Goal: Information Seeking & Learning: Learn about a topic

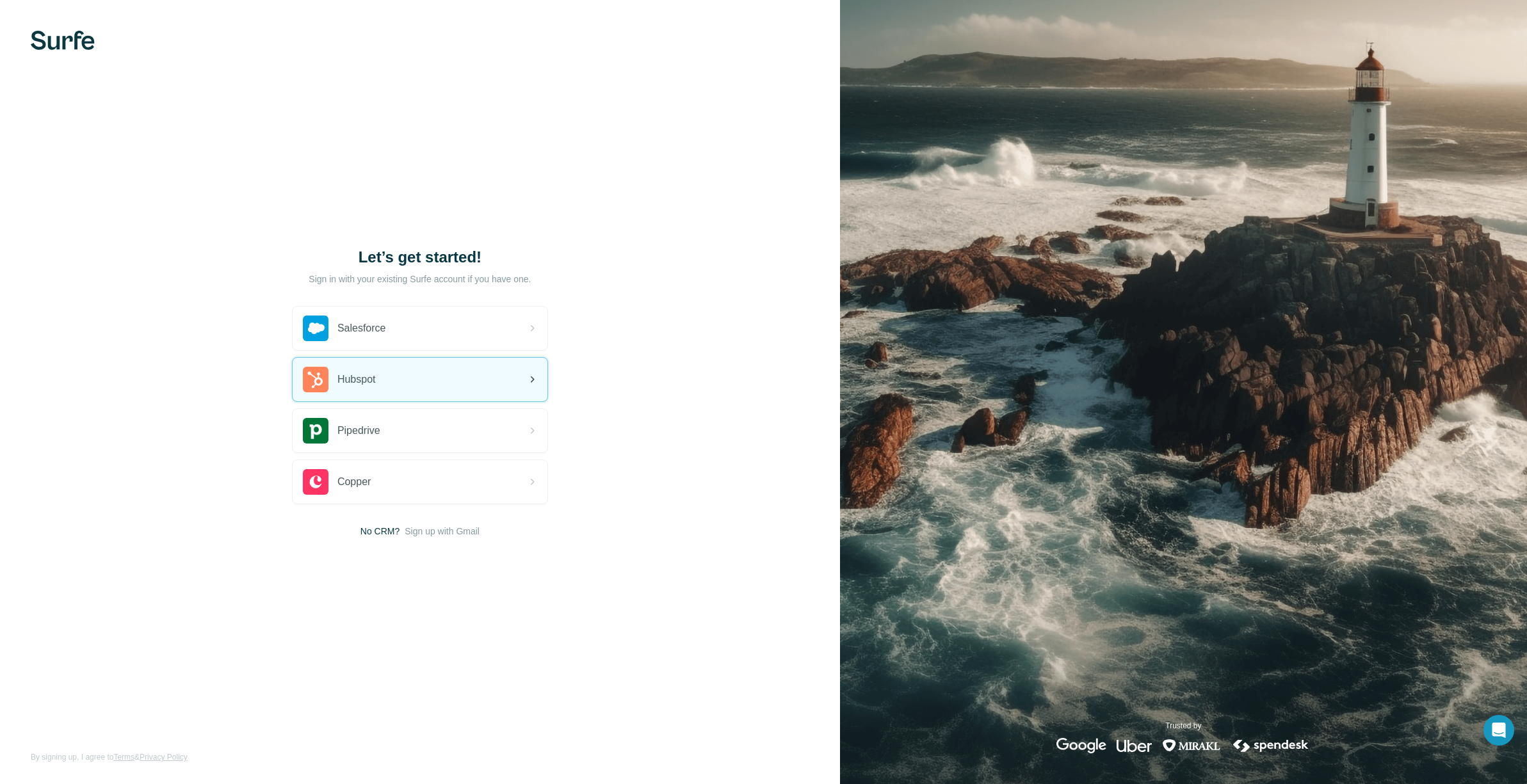
click at [436, 377] on div "Hubspot" at bounding box center [420, 379] width 255 height 44
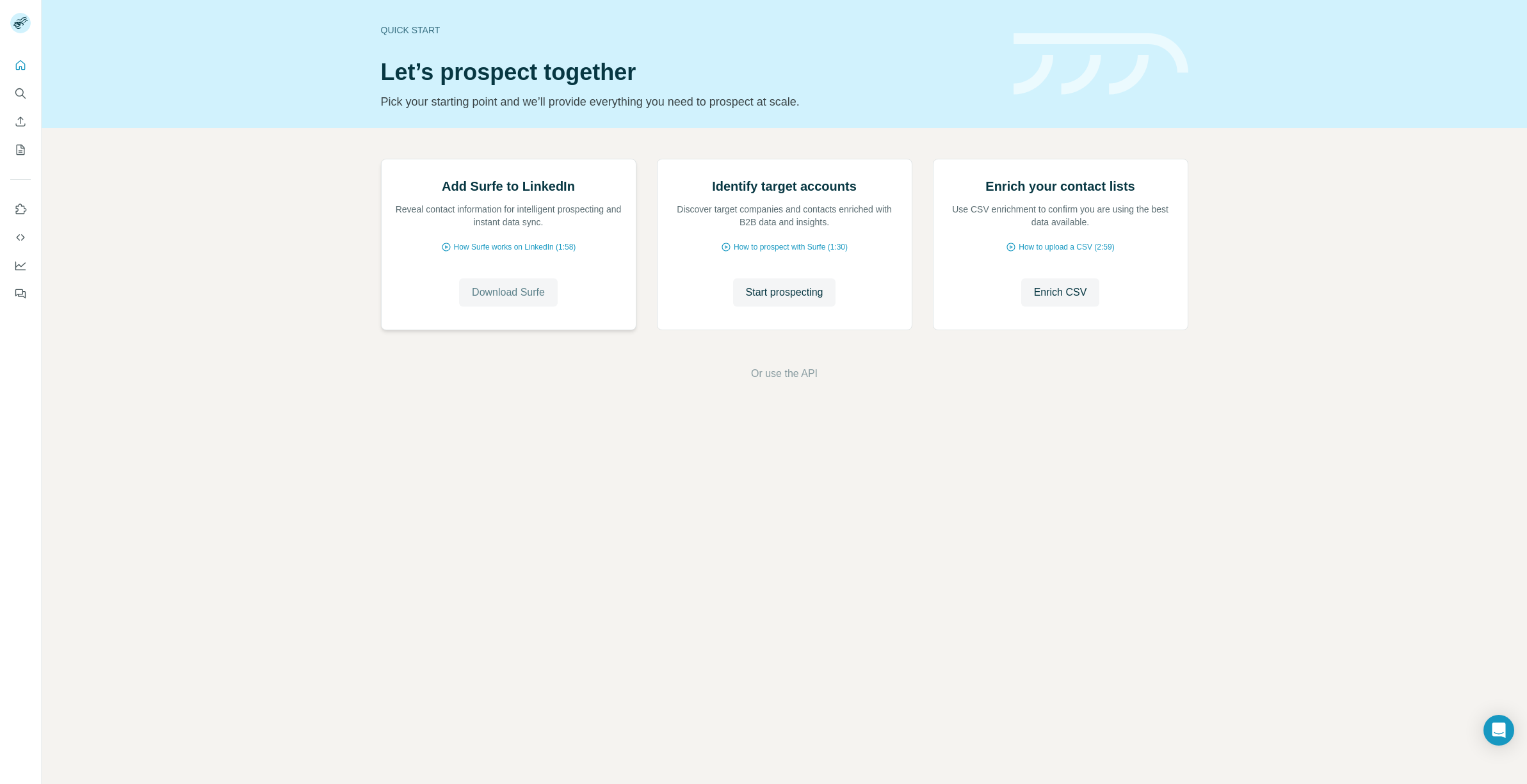
click at [489, 300] on span "Download Surfe" at bounding box center [508, 292] width 73 height 15
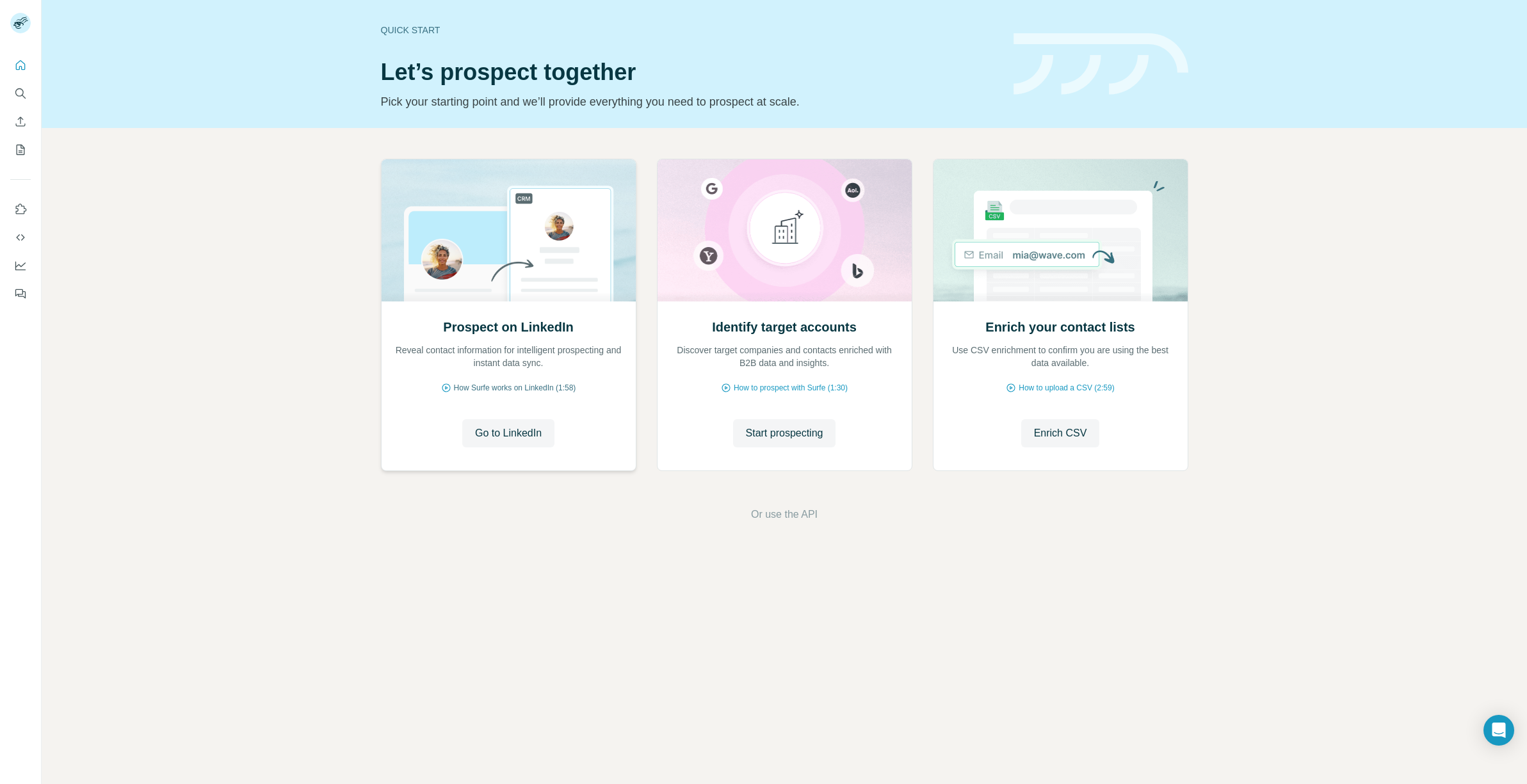
click at [505, 388] on span "How Surfe works on LinkedIn (1:58)" at bounding box center [514, 388] width 122 height 11
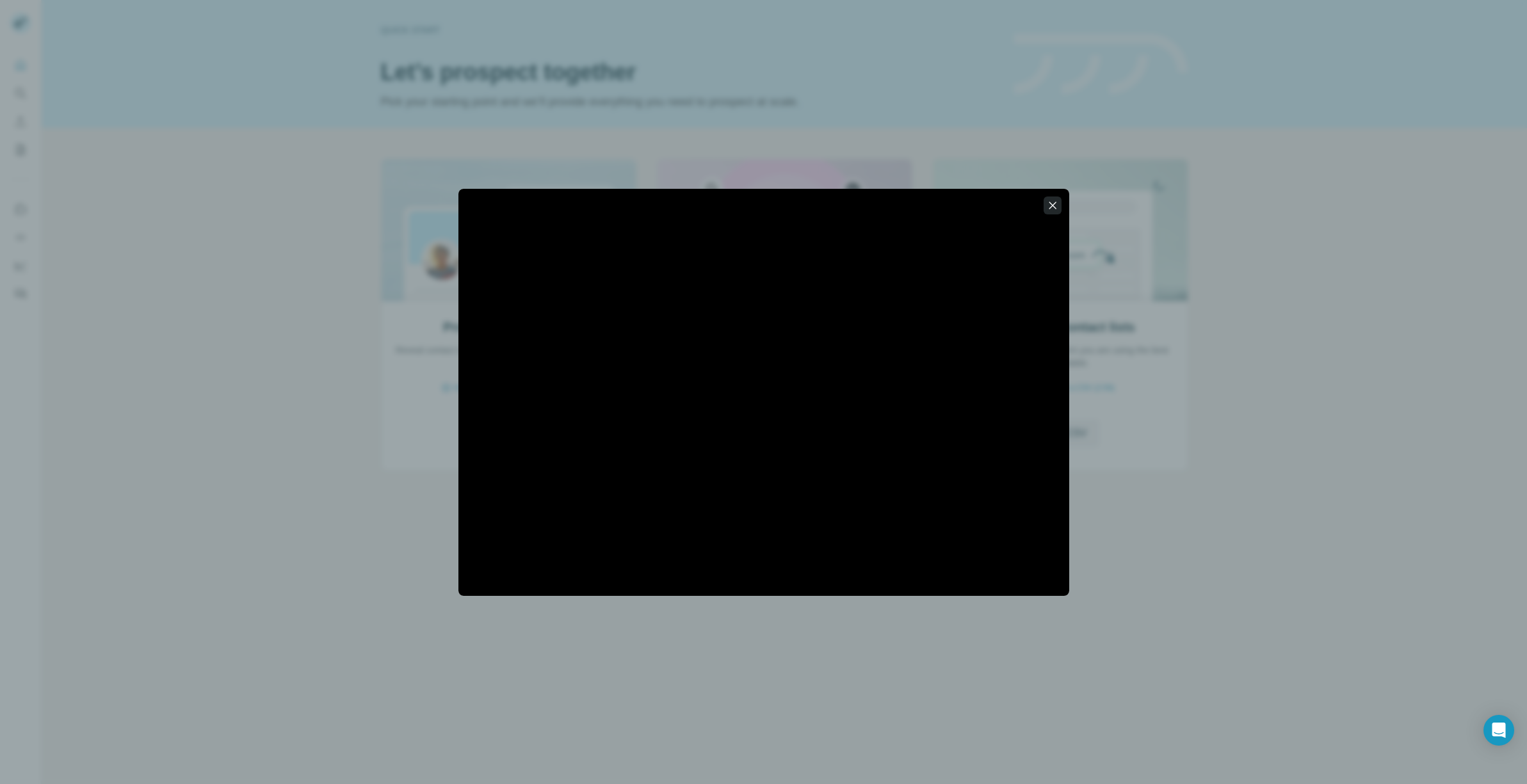
click at [1049, 199] on icon "button" at bounding box center [1052, 206] width 13 height 13
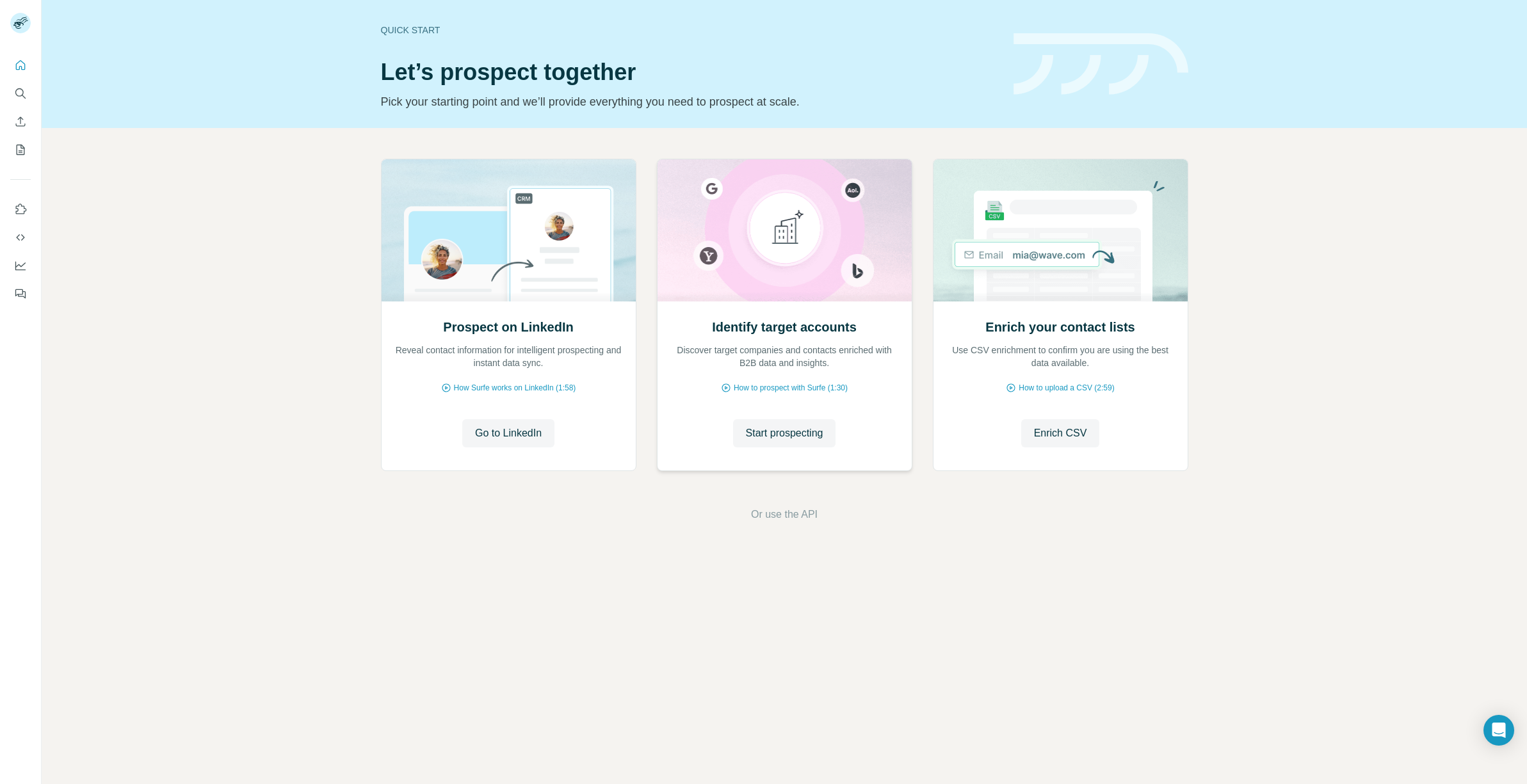
click at [783, 394] on div "Identify target accounts Discover target companies and contacts enriched with B…" at bounding box center [784, 385] width 254 height 170
click at [778, 391] on span "How to prospect with Surfe (1:30)" at bounding box center [791, 388] width 114 height 11
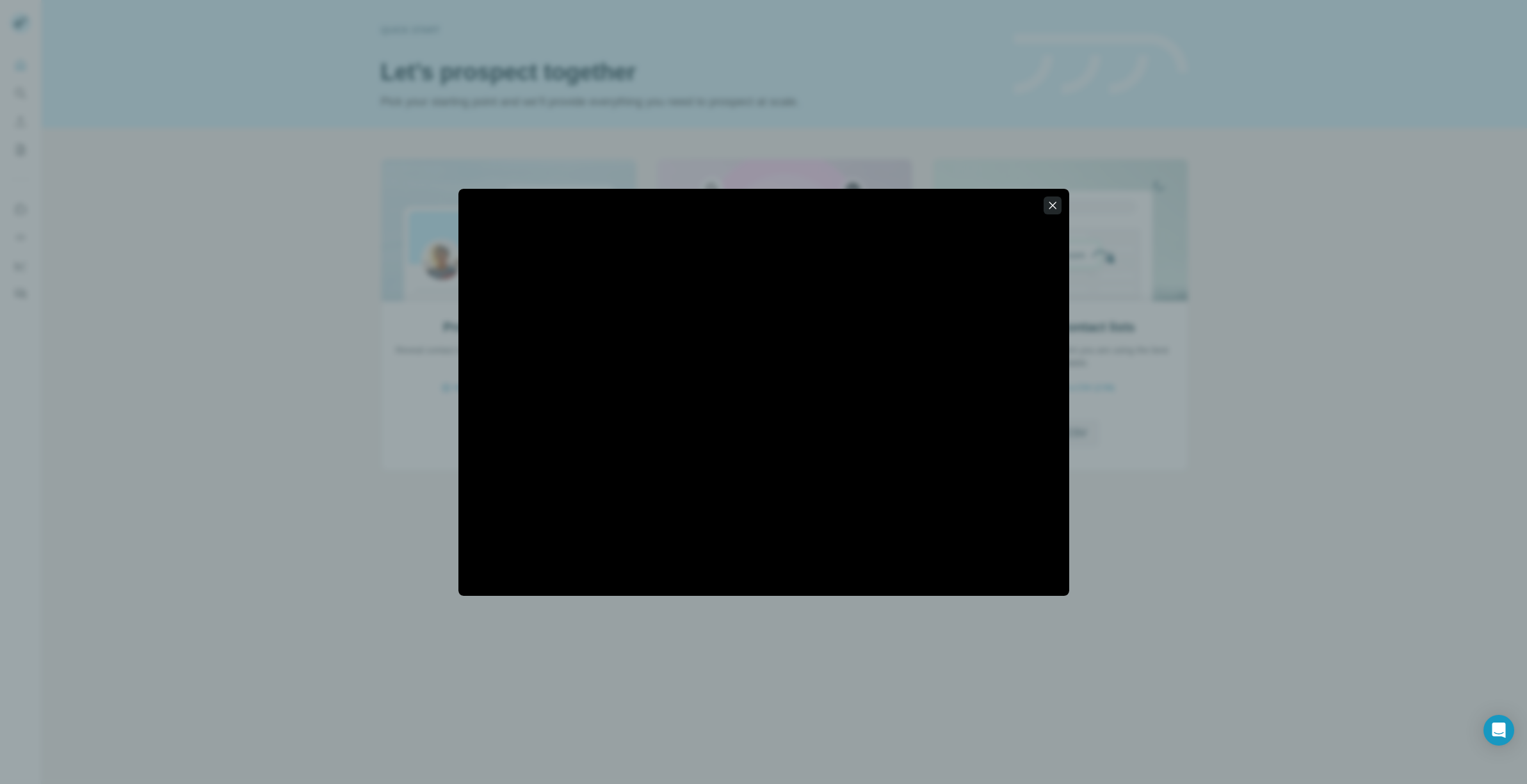
click at [1058, 205] on icon "button" at bounding box center [1052, 206] width 13 height 13
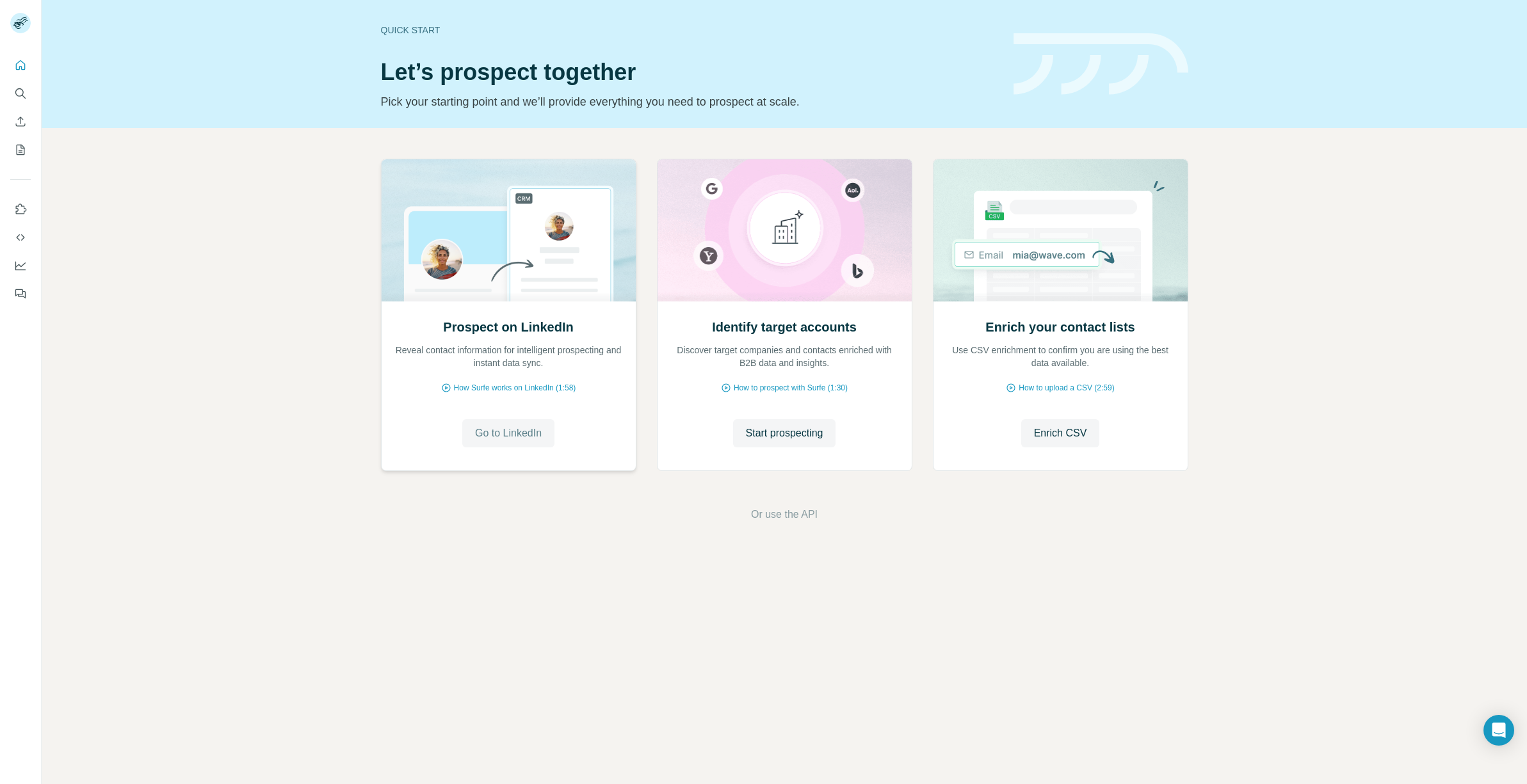
click at [513, 437] on span "Go to LinkedIn" at bounding box center [508, 433] width 66 height 15
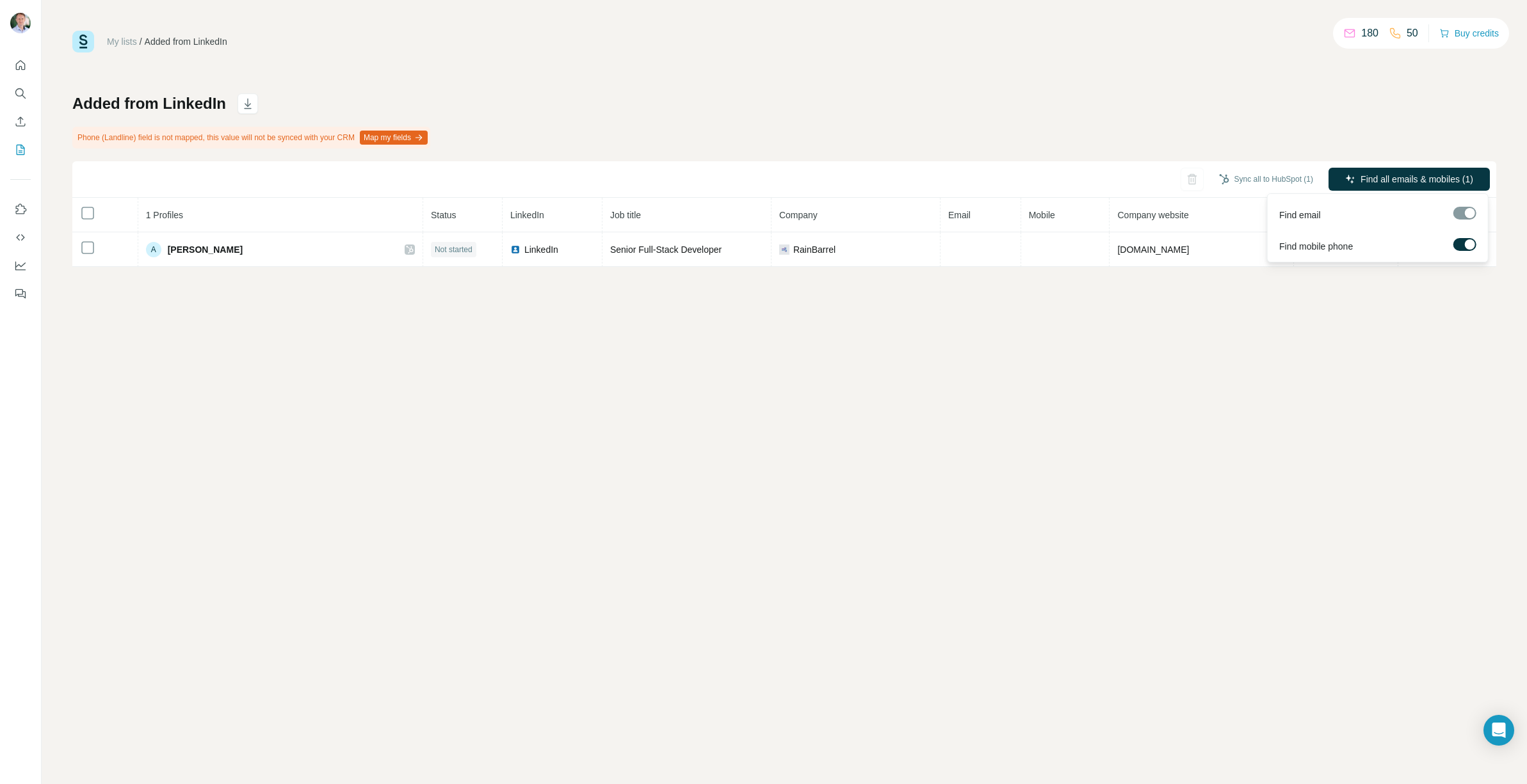
click at [1463, 213] on div at bounding box center [1465, 213] width 23 height 13
click at [1401, 182] on span "Find all emails & mobiles (1)" at bounding box center [1417, 179] width 113 height 13
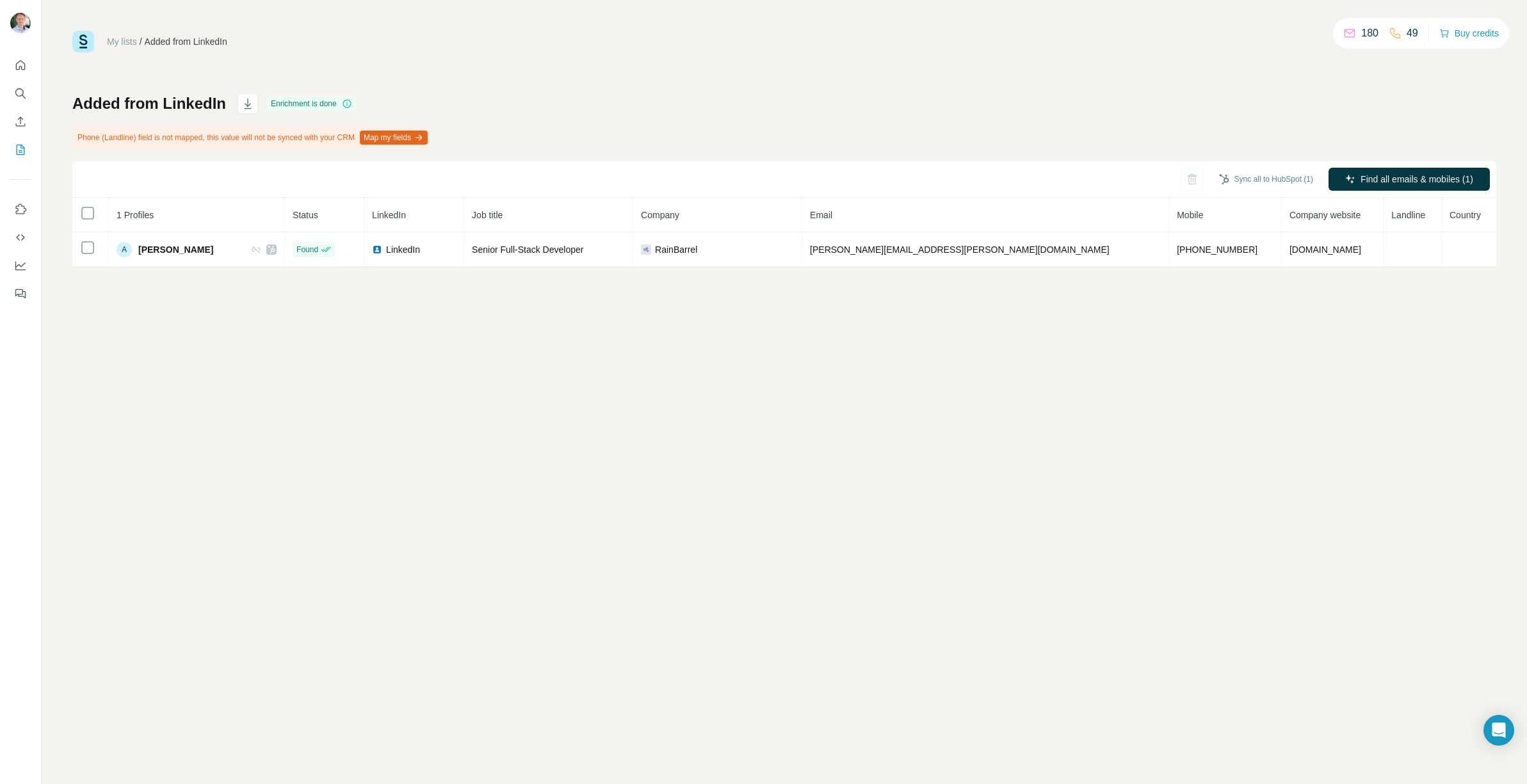
click at [418, 138] on button "Map my fields" at bounding box center [394, 137] width 68 height 14
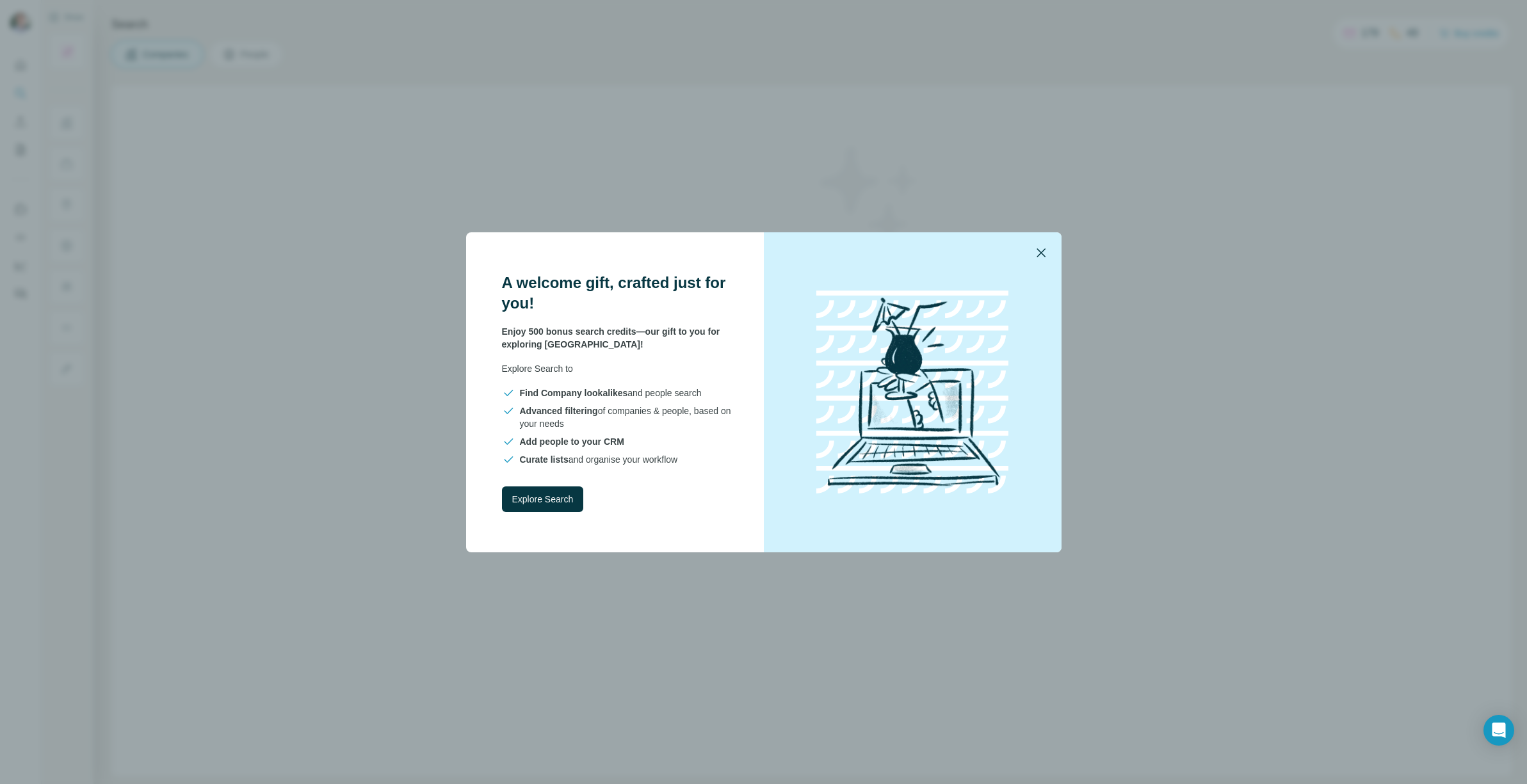
click at [1038, 255] on icon "button" at bounding box center [1041, 253] width 9 height 9
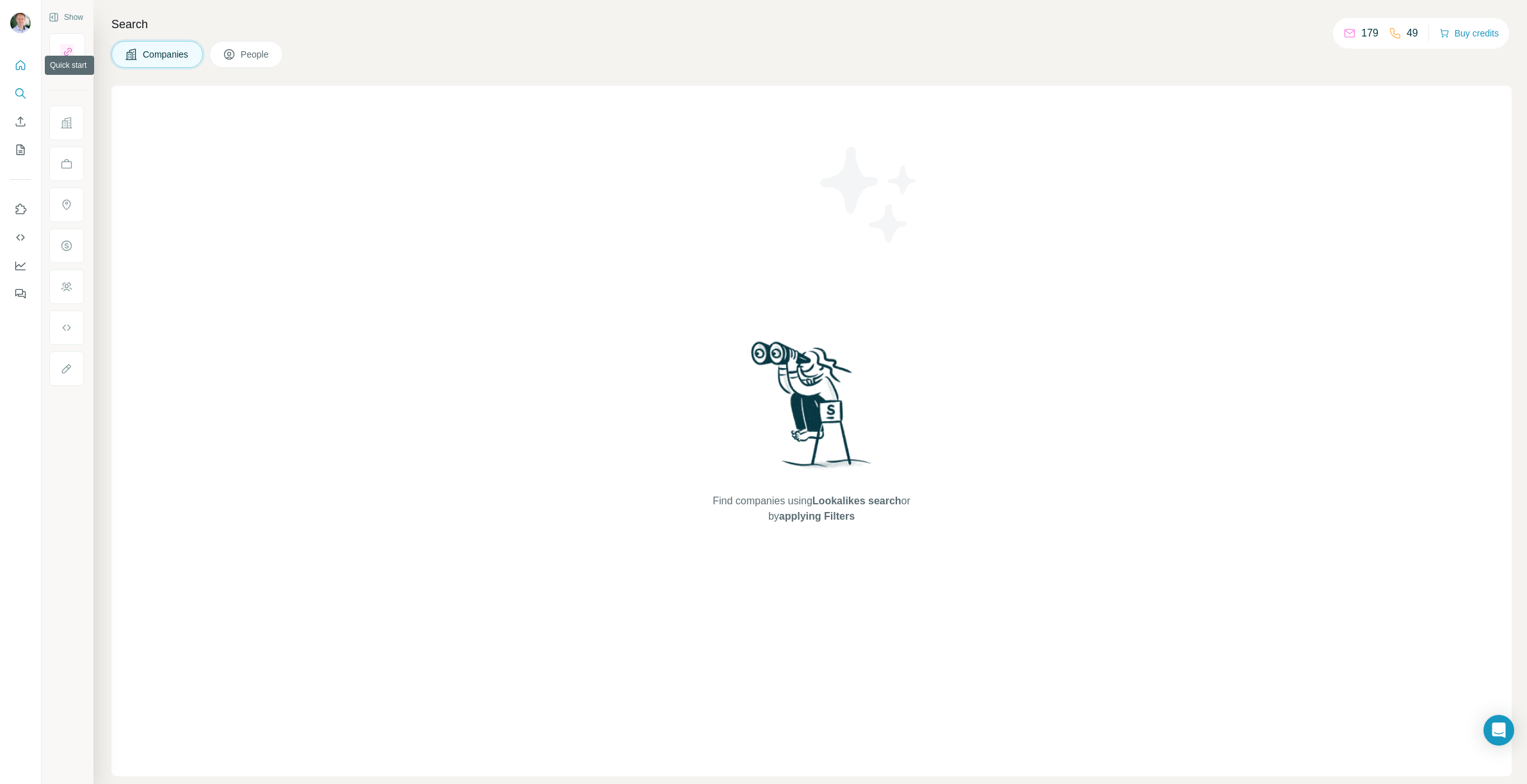
click at [15, 66] on icon "Quick start" at bounding box center [20, 65] width 13 height 13
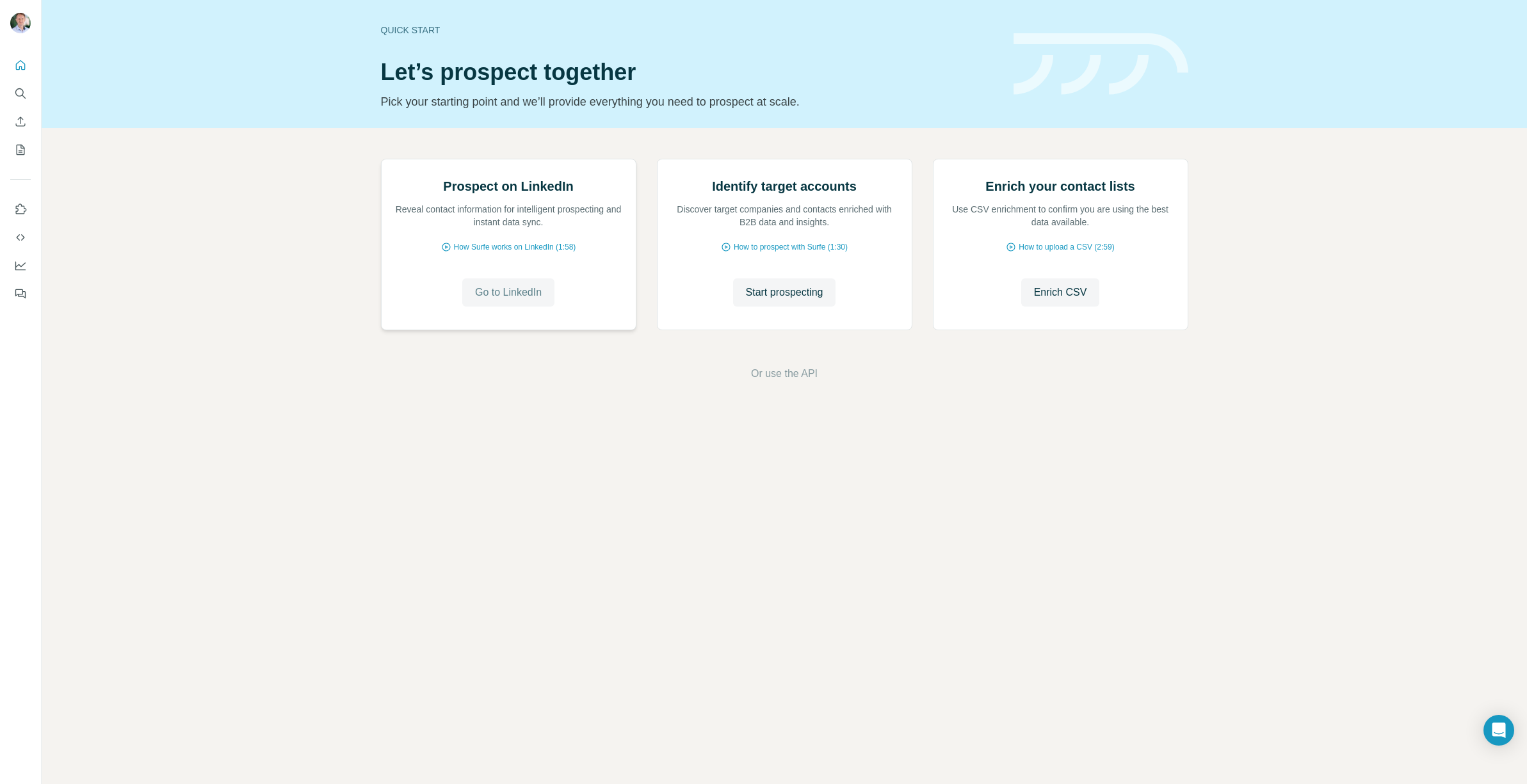
click at [517, 300] on span "Go to LinkedIn" at bounding box center [508, 292] width 66 height 15
click at [19, 203] on icon "Use Surfe on LinkedIn" at bounding box center [21, 208] width 10 height 10
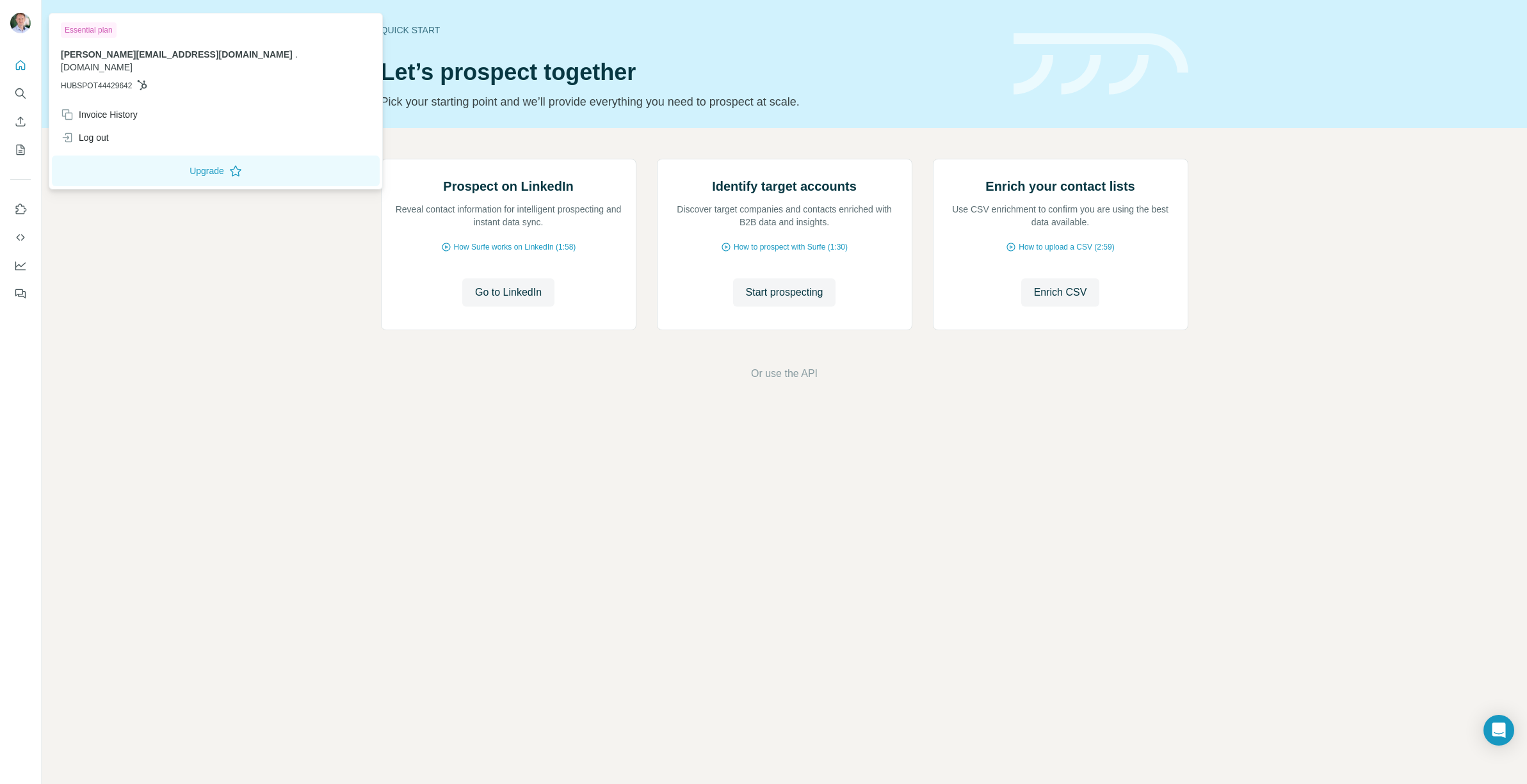
click at [31, 23] on div at bounding box center [23, 25] width 37 height 42
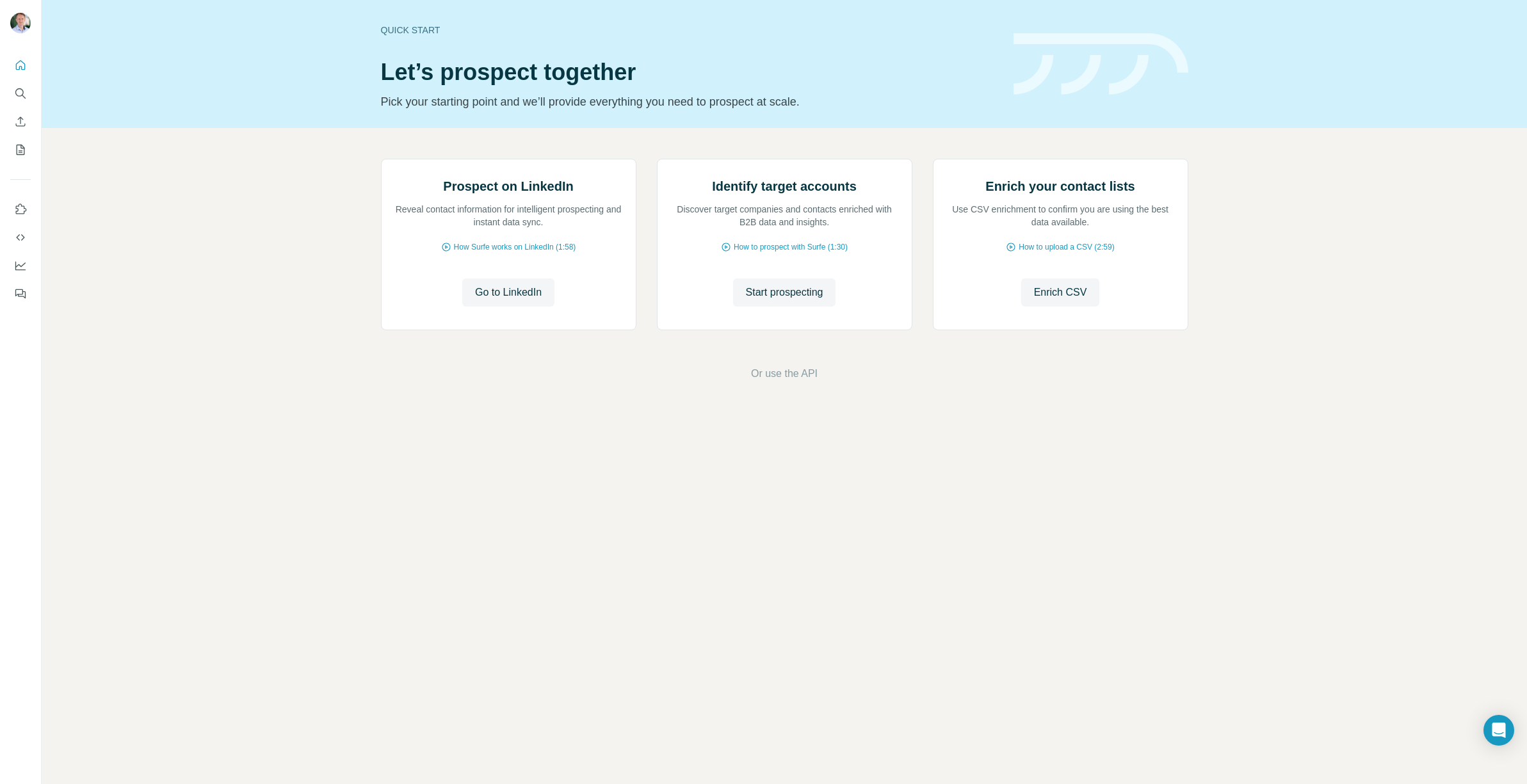
click at [430, 32] on div "Quick start" at bounding box center [690, 30] width 617 height 13
click at [25, 62] on icon "Quick start" at bounding box center [20, 65] width 13 height 13
click at [26, 85] on button "Search" at bounding box center [20, 93] width 20 height 23
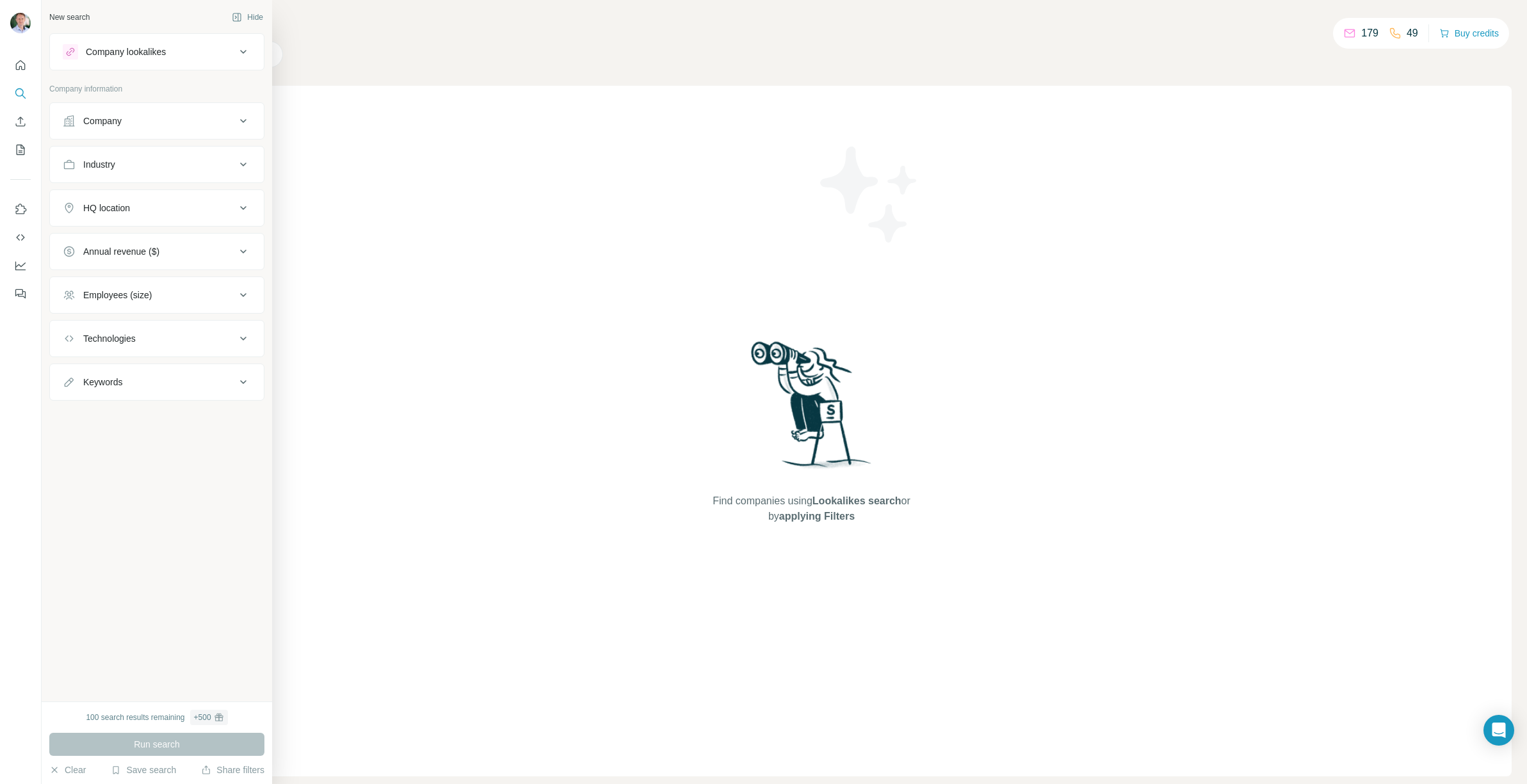
click at [150, 390] on button "Keywords" at bounding box center [157, 382] width 214 height 31
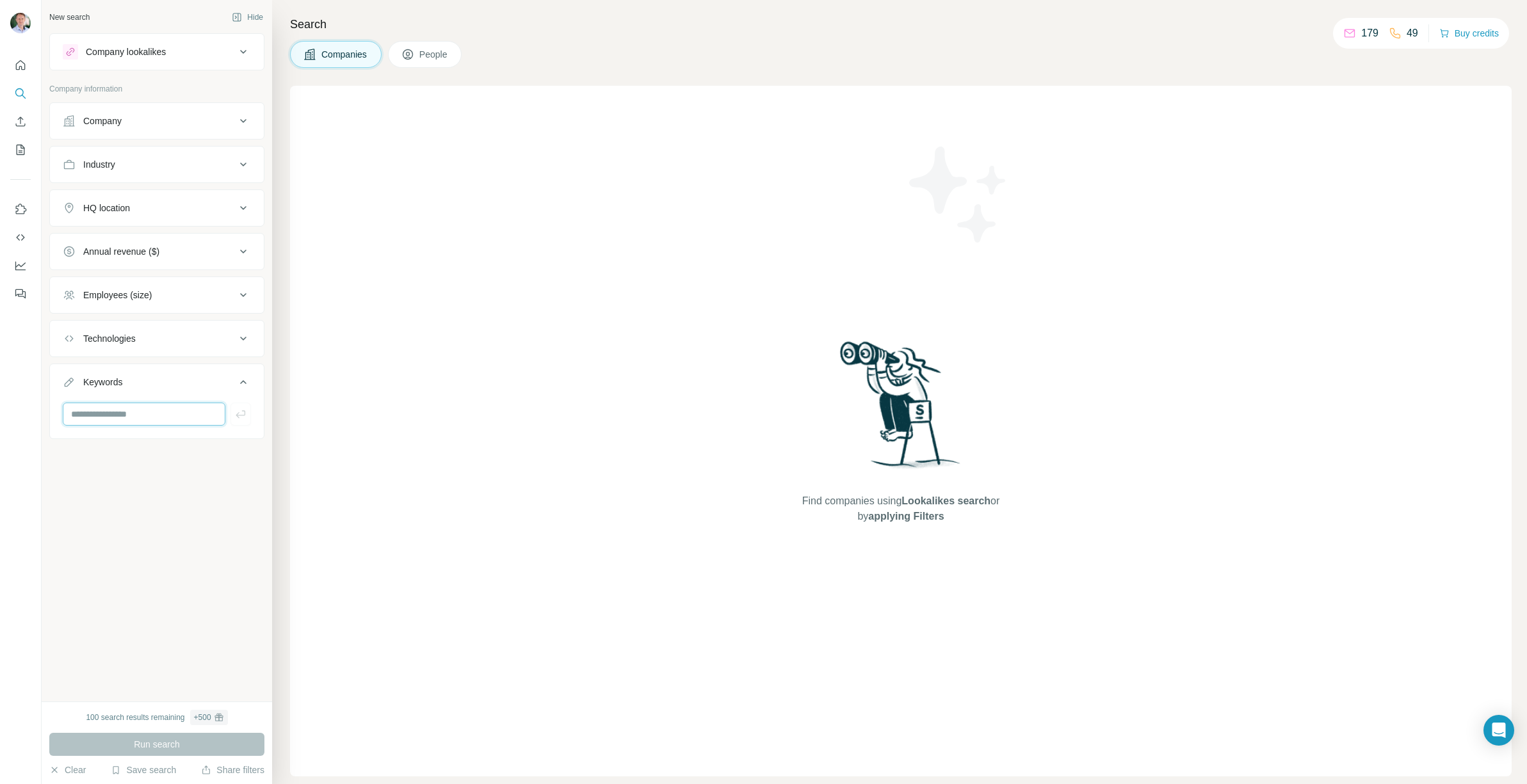
click at [153, 410] on input "text" at bounding box center [144, 414] width 162 height 23
type input "*******"
click at [445, 50] on span "People" at bounding box center [434, 54] width 29 height 13
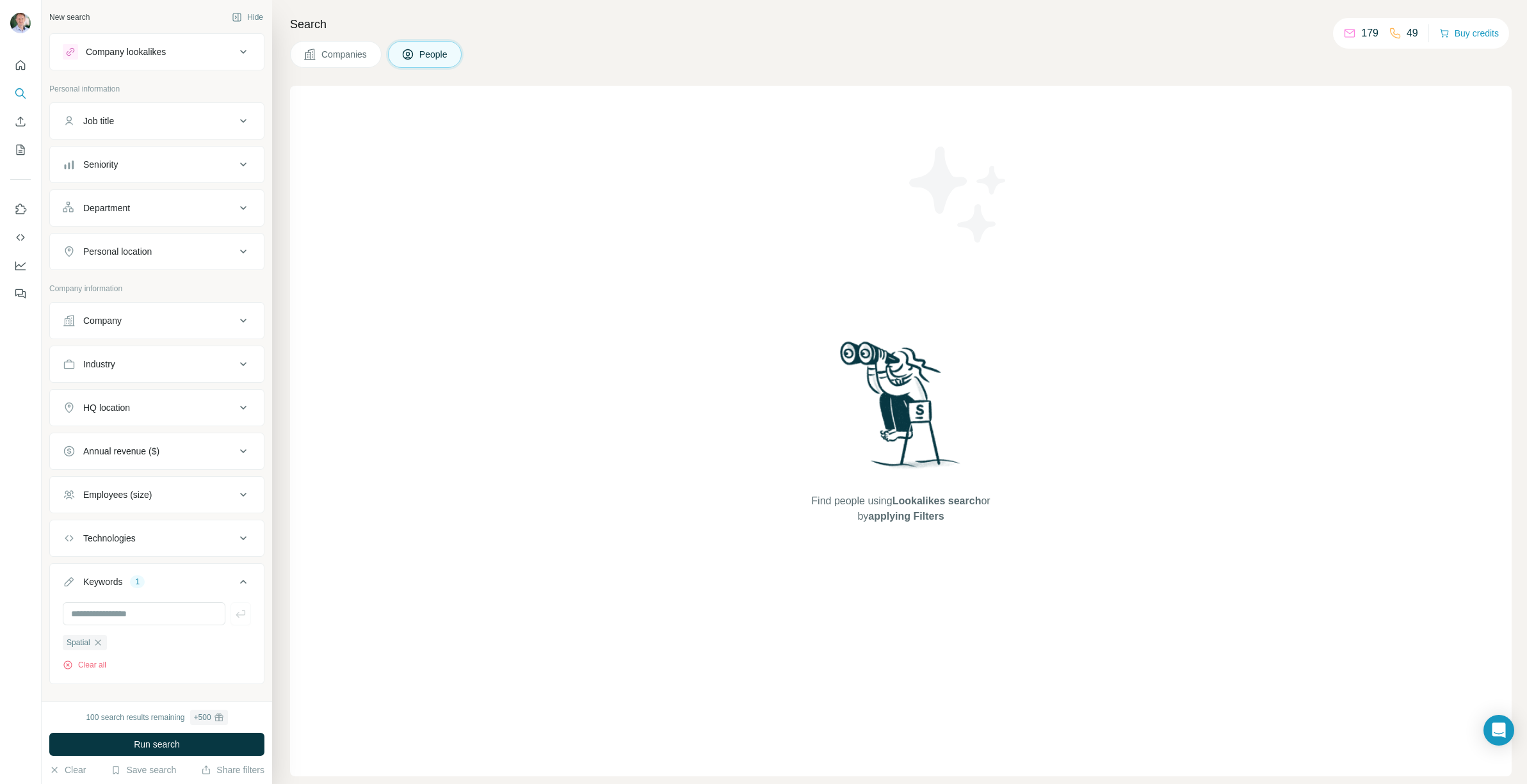
click at [125, 56] on div "Company lookalikes" at bounding box center [125, 52] width 80 height 13
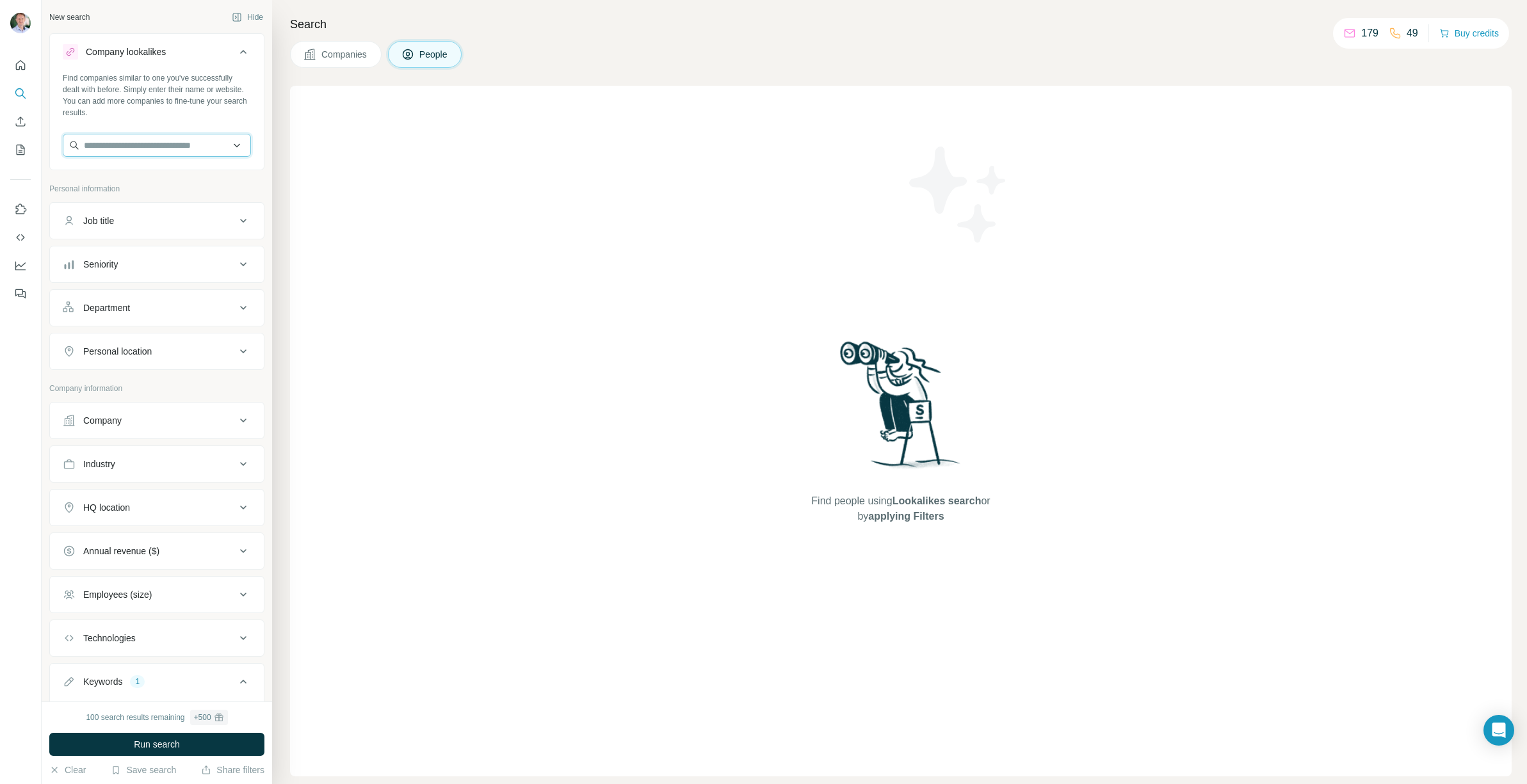
click at [150, 140] on input "text" at bounding box center [157, 145] width 188 height 23
click at [133, 145] on input "***" at bounding box center [157, 145] width 188 height 23
click at [134, 145] on input "***" at bounding box center [157, 145] width 188 height 23
type input "**********"
click at [134, 170] on p "Ordnance Survey" at bounding box center [134, 174] width 69 height 13
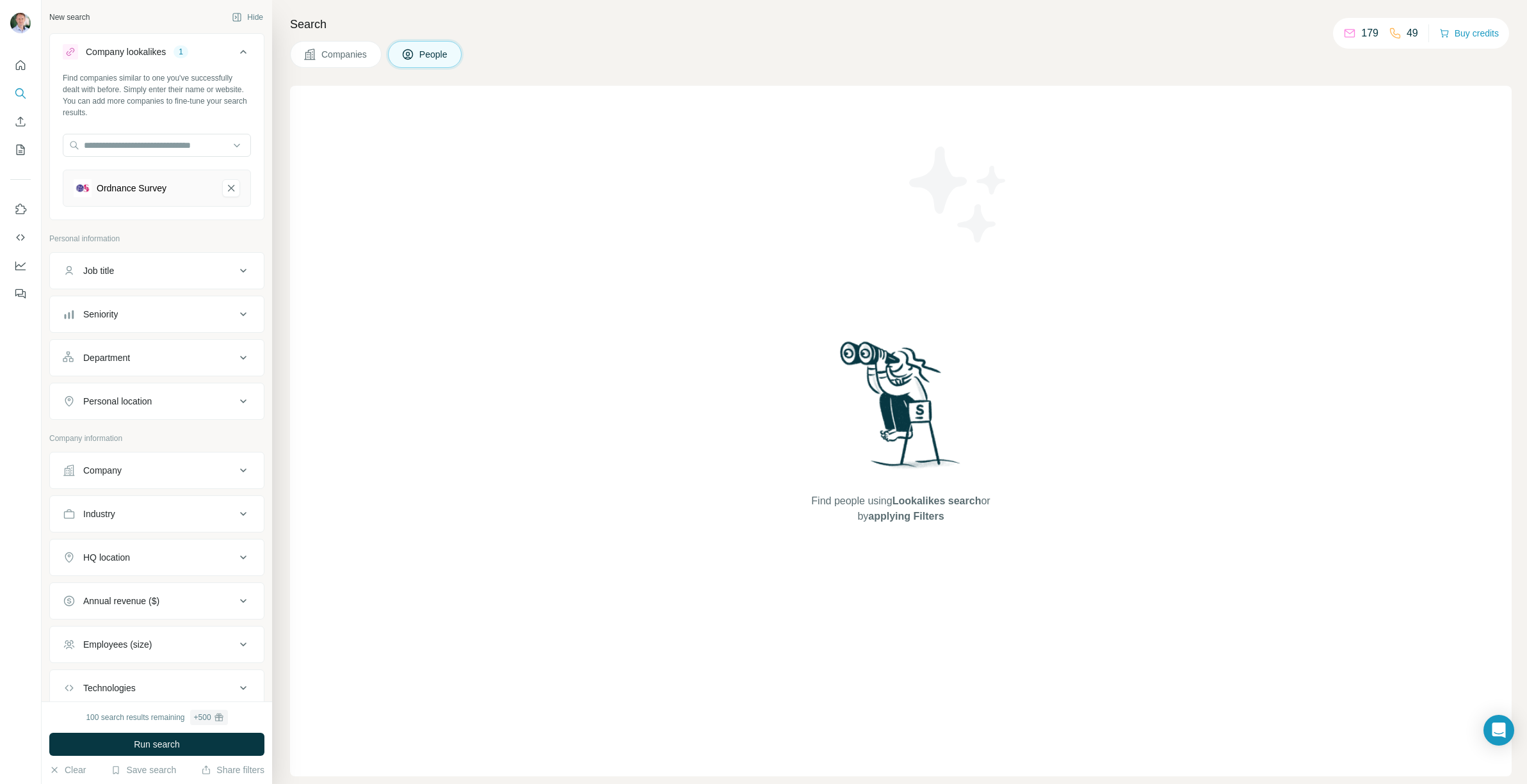
click at [331, 57] on span "Companies" at bounding box center [345, 54] width 47 height 13
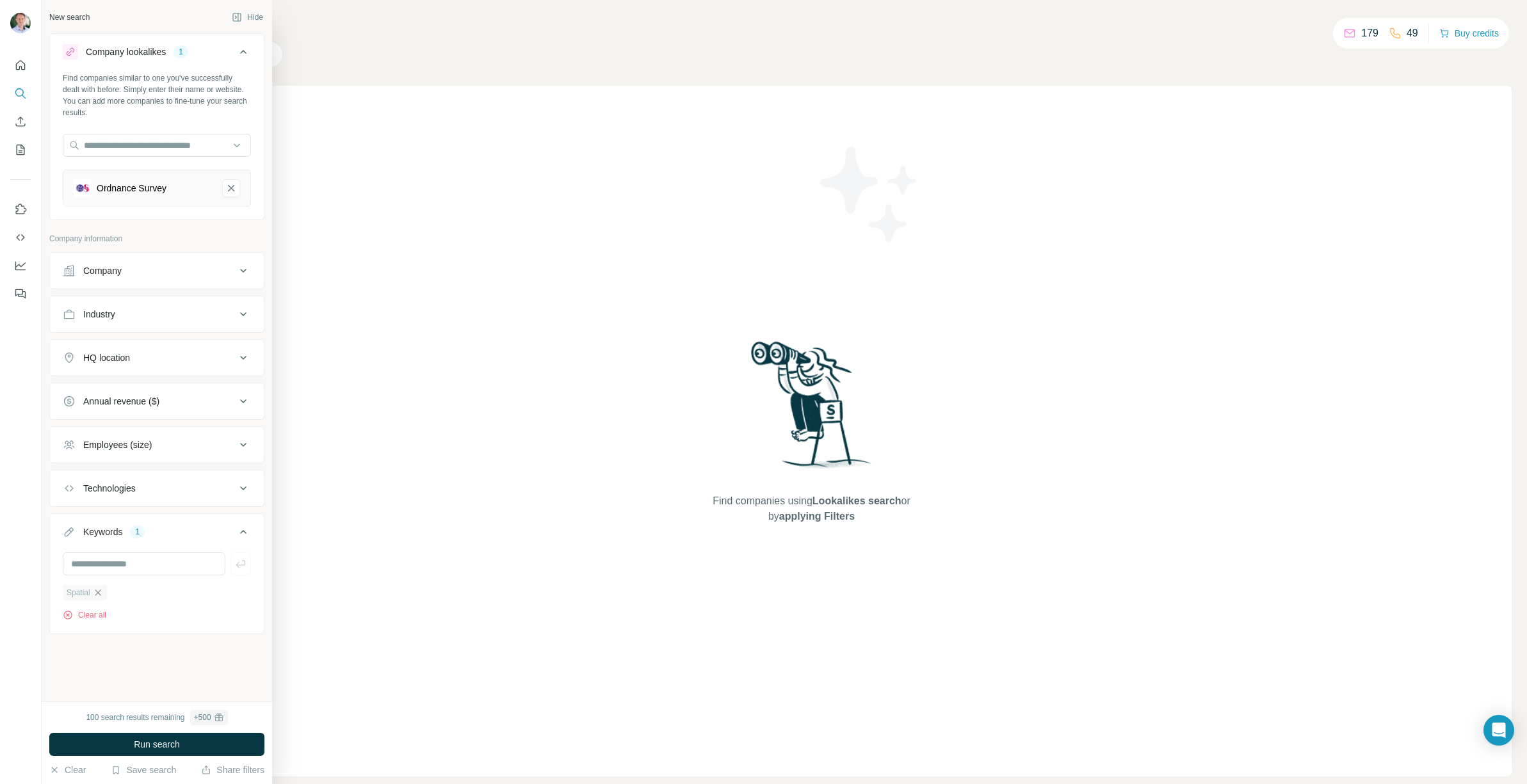
click at [102, 595] on icon "button" at bounding box center [98, 593] width 10 height 10
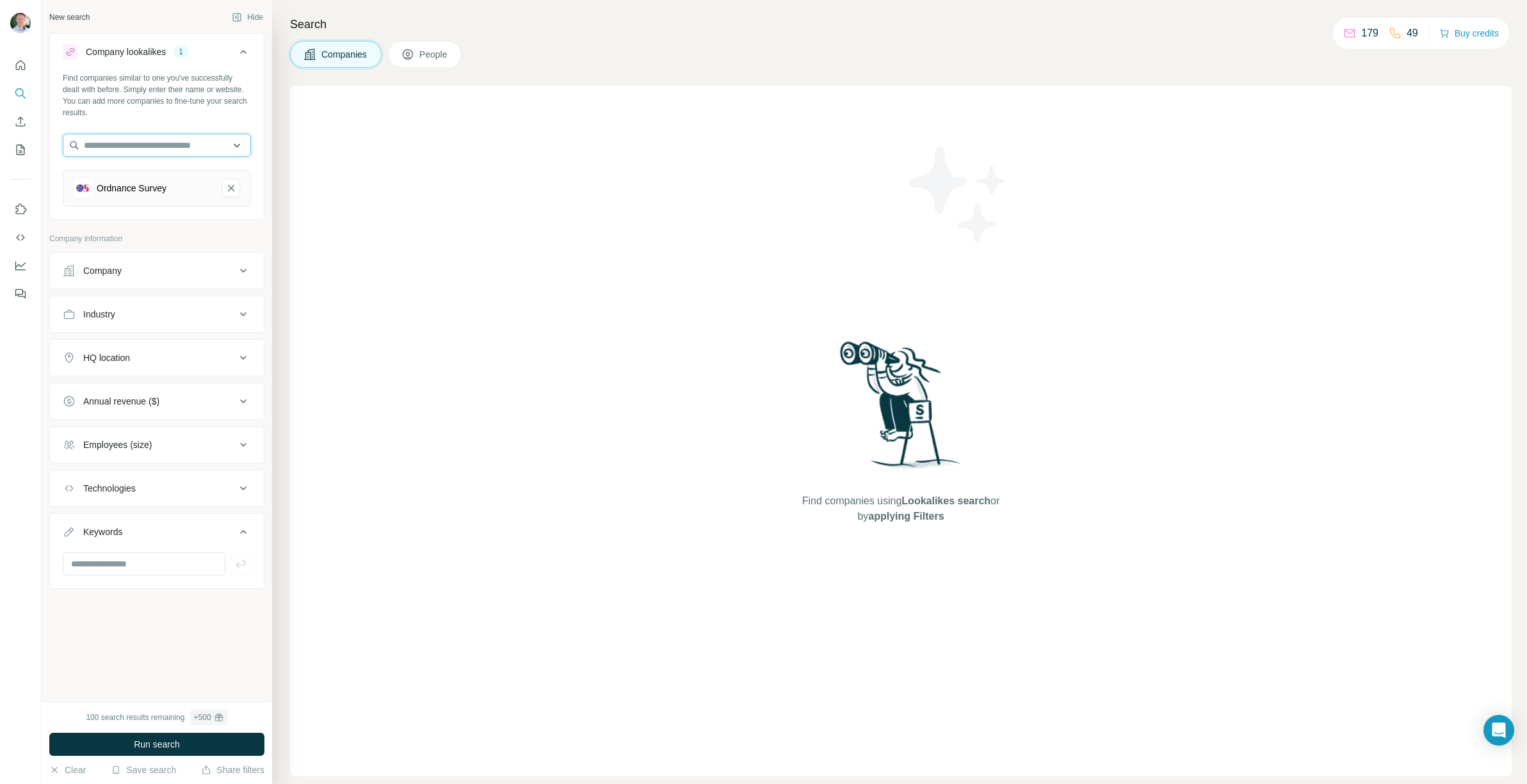
click at [153, 145] on input "text" at bounding box center [157, 145] width 188 height 23
click at [239, 147] on input "text" at bounding box center [157, 145] width 188 height 23
click at [379, 170] on div "Find companies using Lookalikes search or by applying Filters" at bounding box center [900, 430] width 1222 height 690
click at [140, 56] on div "Company lookalikes" at bounding box center [125, 52] width 80 height 13
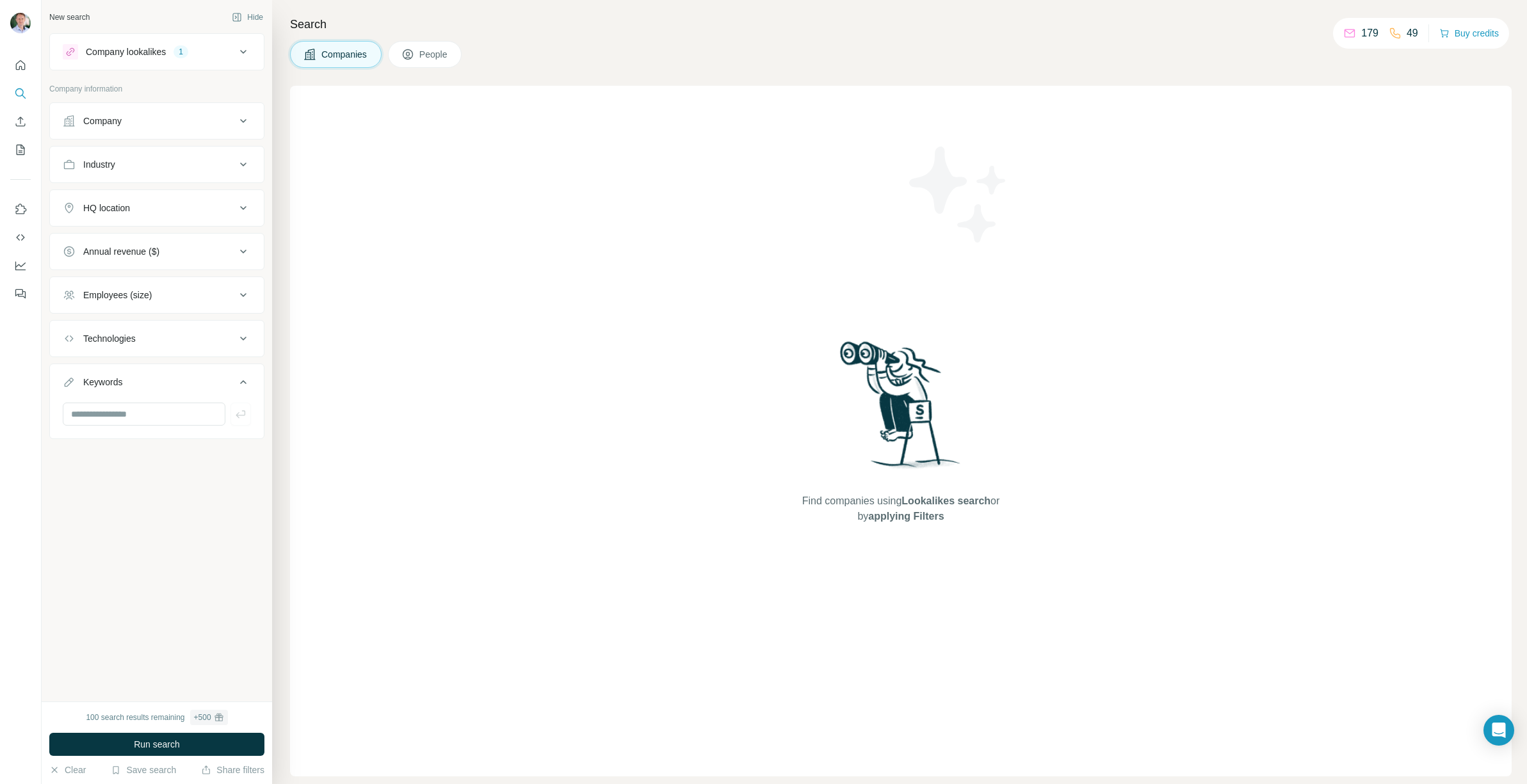
click at [140, 56] on div "Company lookalikes" at bounding box center [125, 52] width 80 height 13
